Goal: Check status

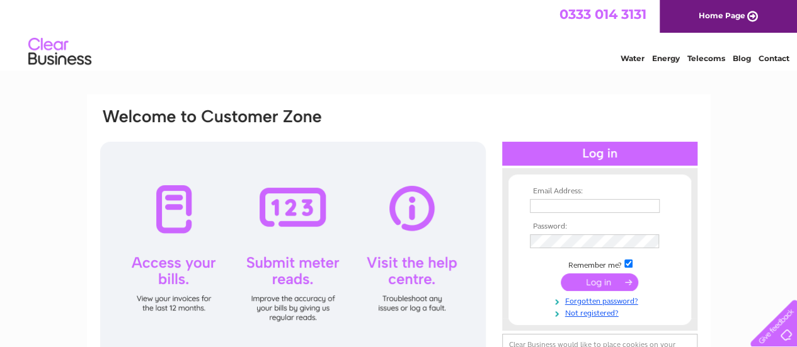
type input "bordercommercial1@gmail.com"
click at [591, 286] on input "submit" at bounding box center [599, 282] width 77 height 18
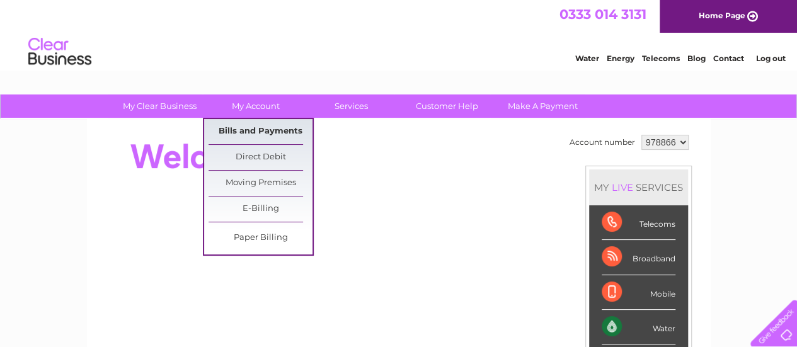
click at [291, 134] on link "Bills and Payments" at bounding box center [260, 131] width 104 height 25
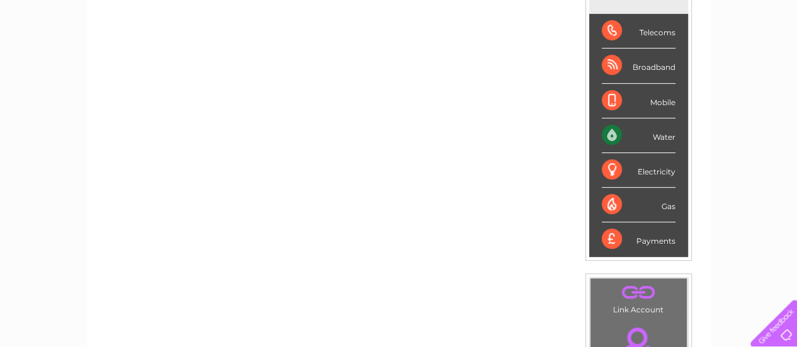
scroll to position [189, 0]
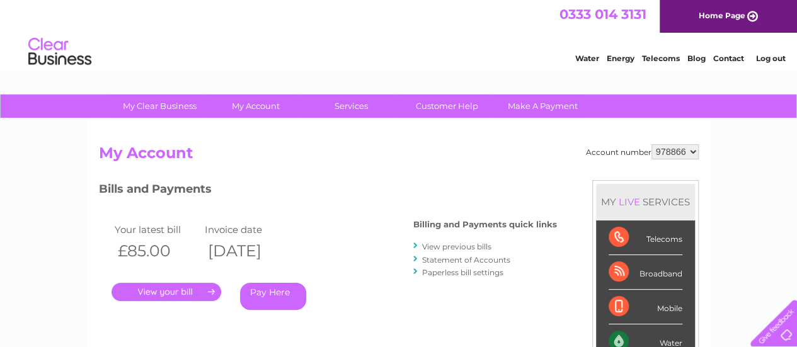
click at [197, 290] on link "." at bounding box center [166, 292] width 110 height 18
